Goal: Navigation & Orientation: Find specific page/section

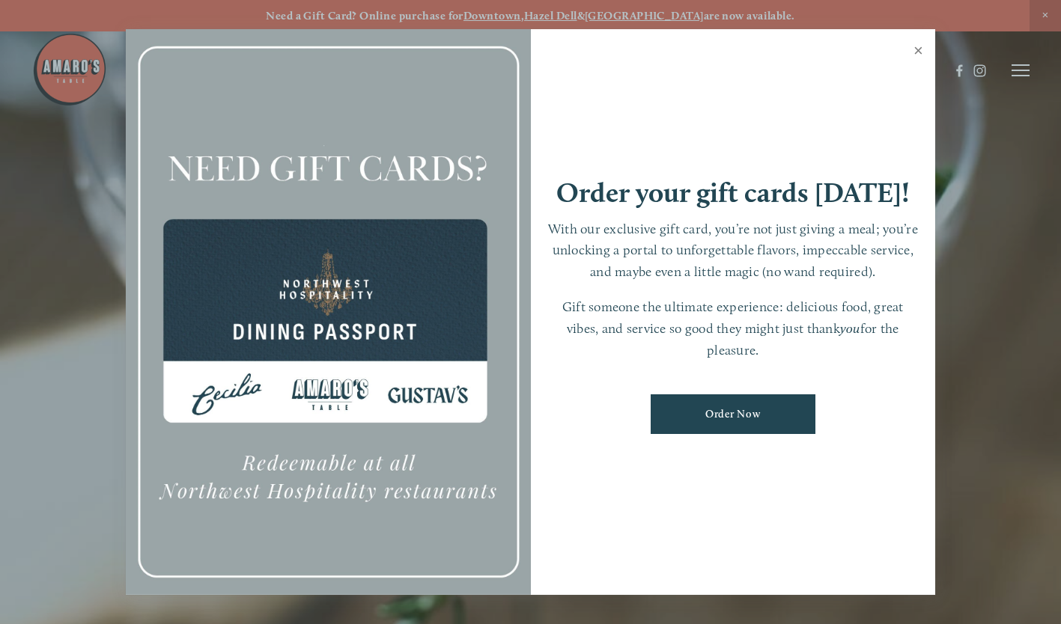
click at [922, 37] on link "Close" at bounding box center [918, 52] width 29 height 42
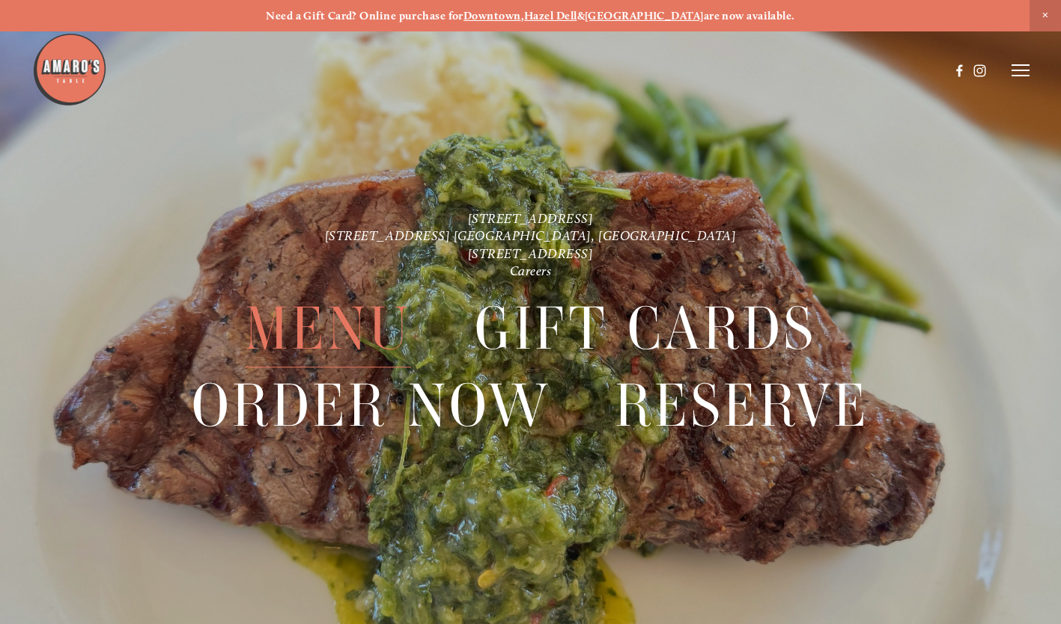
click at [365, 320] on span "Menu" at bounding box center [328, 328] width 166 height 77
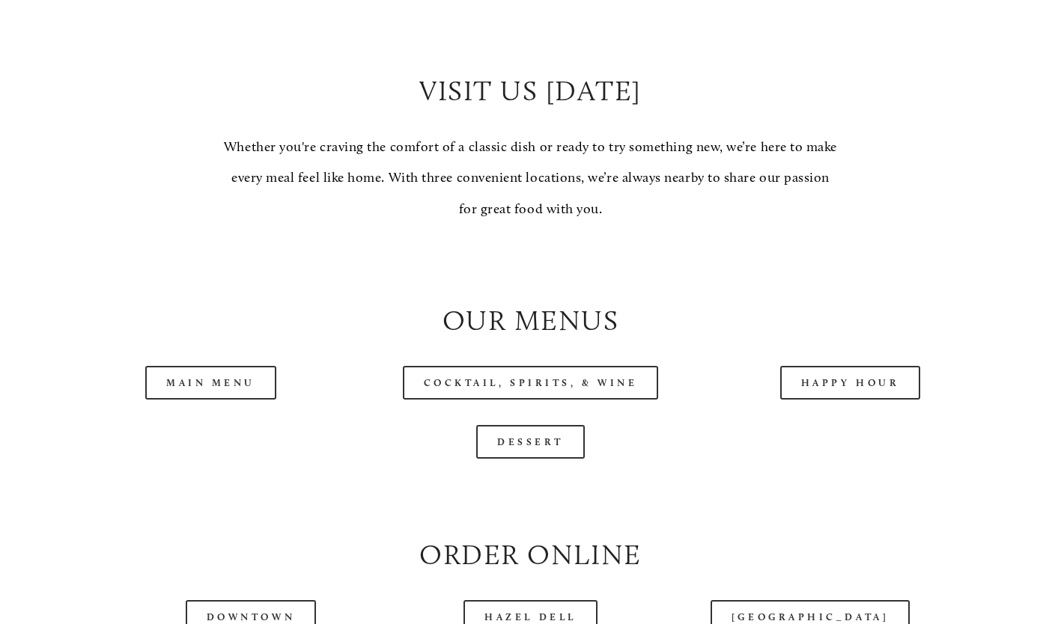
scroll to position [1273, 0]
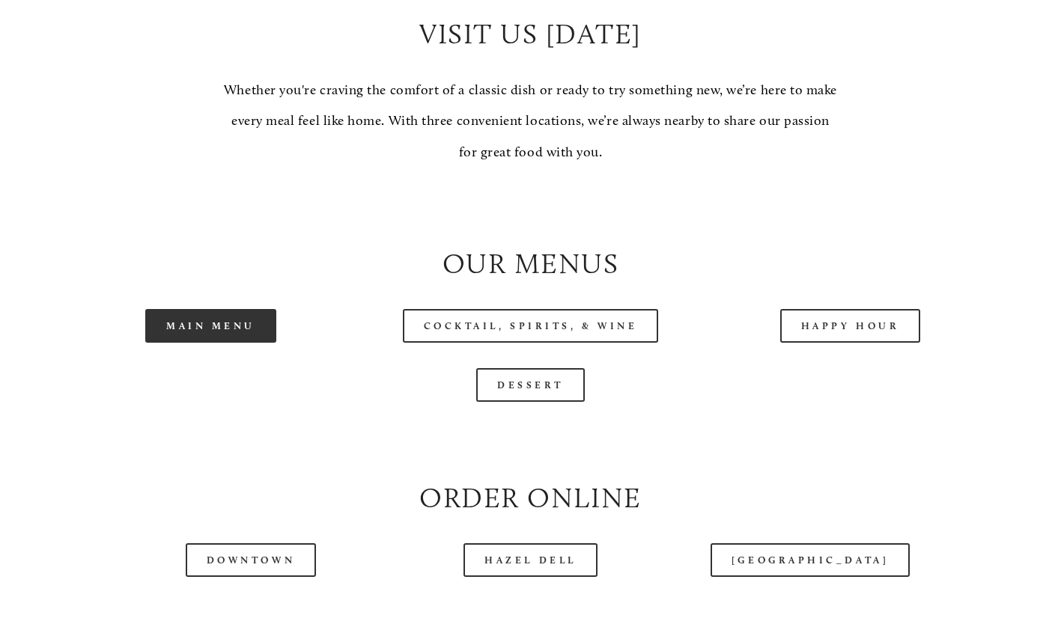
click at [241, 343] on link "Main Menu" at bounding box center [210, 326] width 131 height 34
